Goal: Information Seeking & Learning: Find specific fact

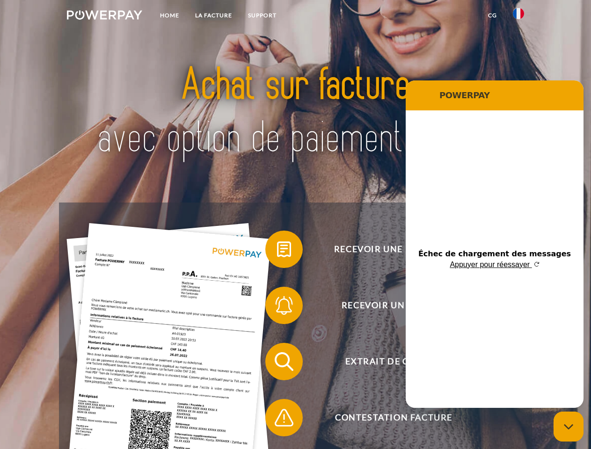
click at [104, 16] on img at bounding box center [104, 14] width 75 height 9
click at [518, 16] on img at bounding box center [518, 13] width 11 height 11
click at [492, 15] on link "CG" at bounding box center [492, 15] width 25 height 17
click at [277, 251] on span at bounding box center [270, 249] width 47 height 47
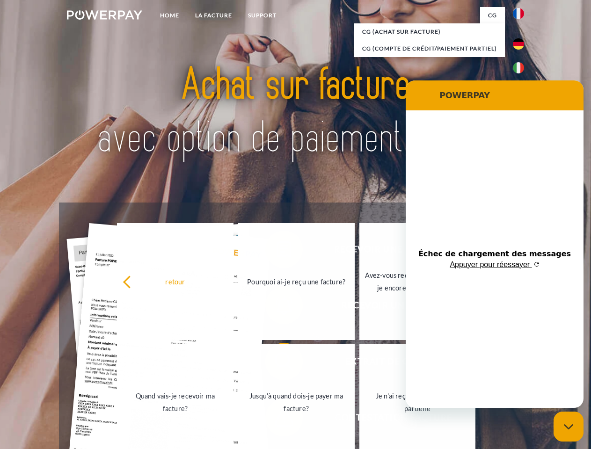
click at [277, 307] on div "Recevoir une facture ? Recevoir un rappel? Extrait de compte retour" at bounding box center [295, 390] width 472 height 374
click at [277, 363] on link "Jusqu'à quand dois-je payer ma facture?" at bounding box center [295, 402] width 116 height 117
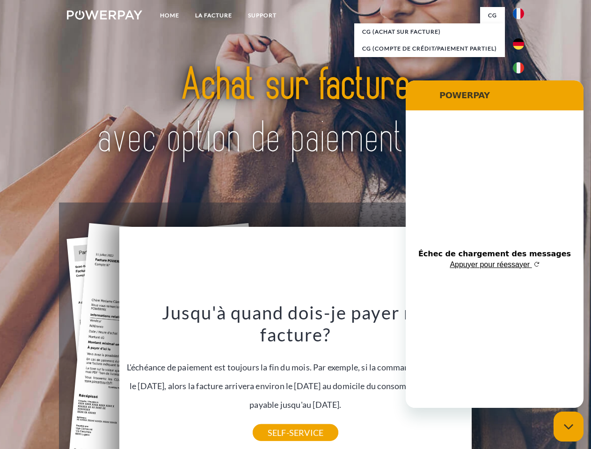
click at [277, 420] on div "Jusqu'à quand dois-je payer ma facture? L'échéance de paiement est toujours la …" at bounding box center [295, 366] width 341 height 131
click at [568, 427] on icon "Fermer la fenêtre de messagerie" at bounding box center [569, 427] width 10 height 6
